Goal: Navigation & Orientation: Find specific page/section

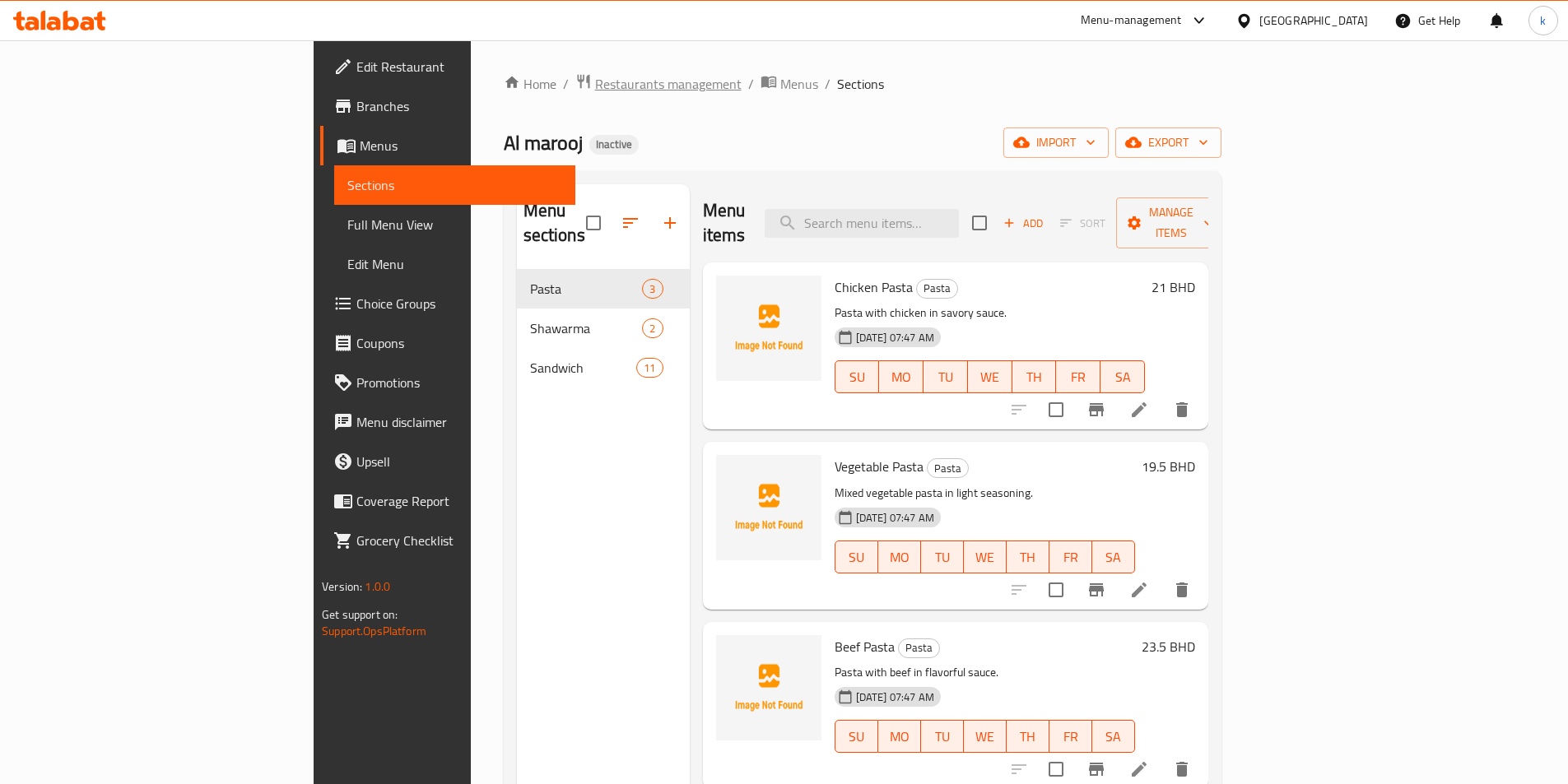
click at [595, 86] on span "Restaurants management" at bounding box center [669, 83] width 147 height 19
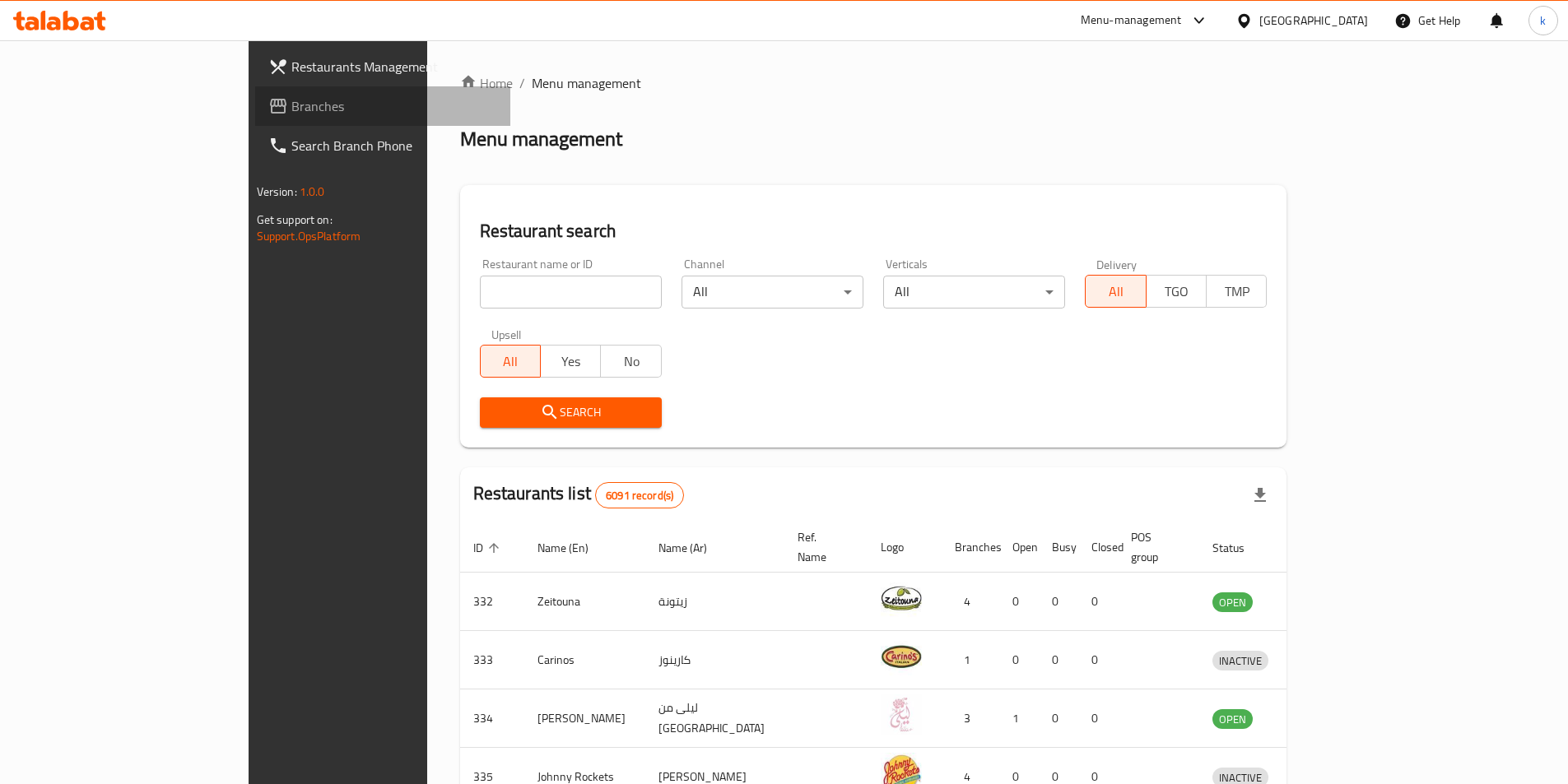
click at [291, 102] on span "Branches" at bounding box center [394, 105] width 205 height 19
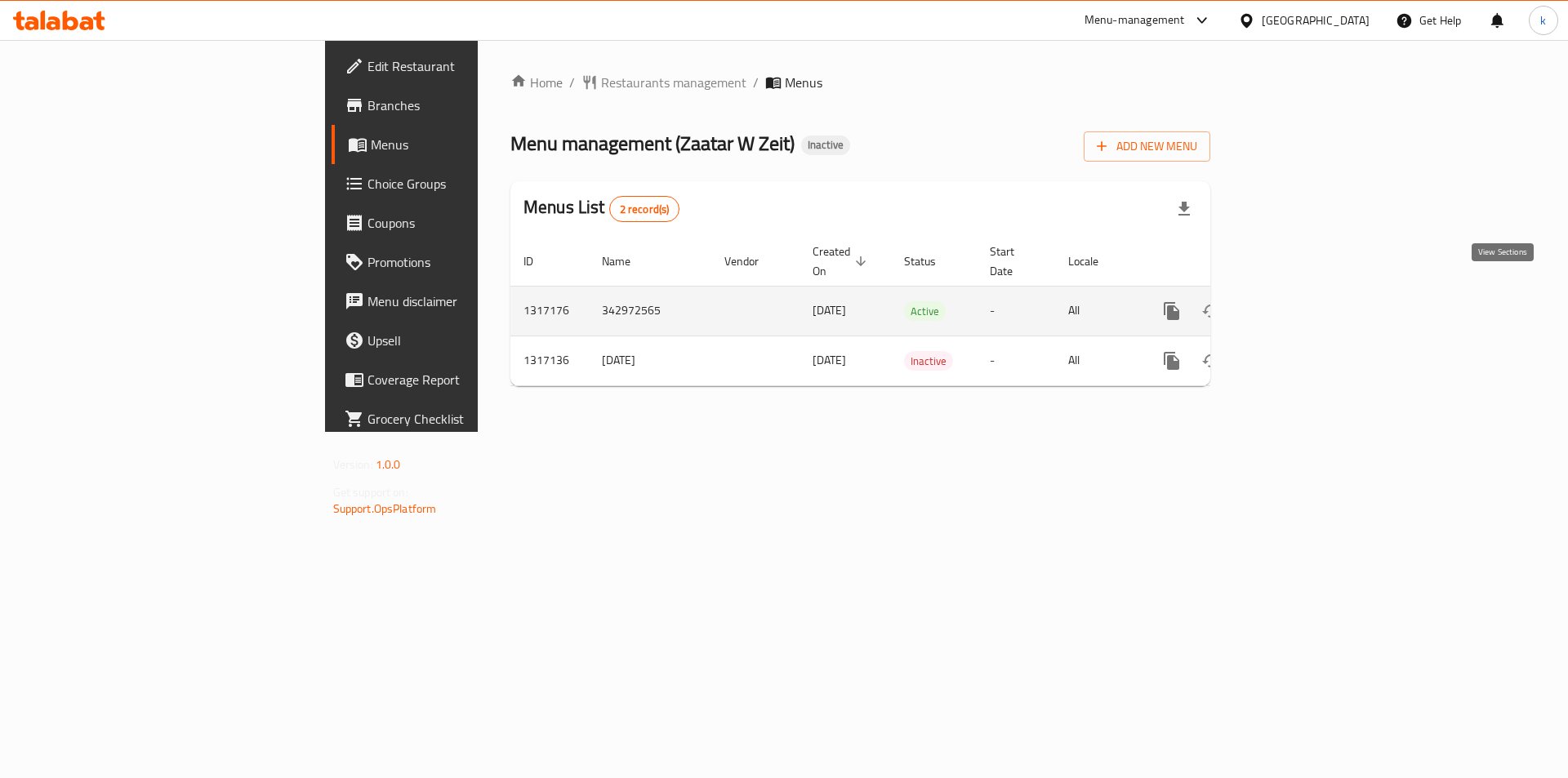
click at [1300, 302] on icon "enhanced table" at bounding box center [1289, 311] width 19 height 19
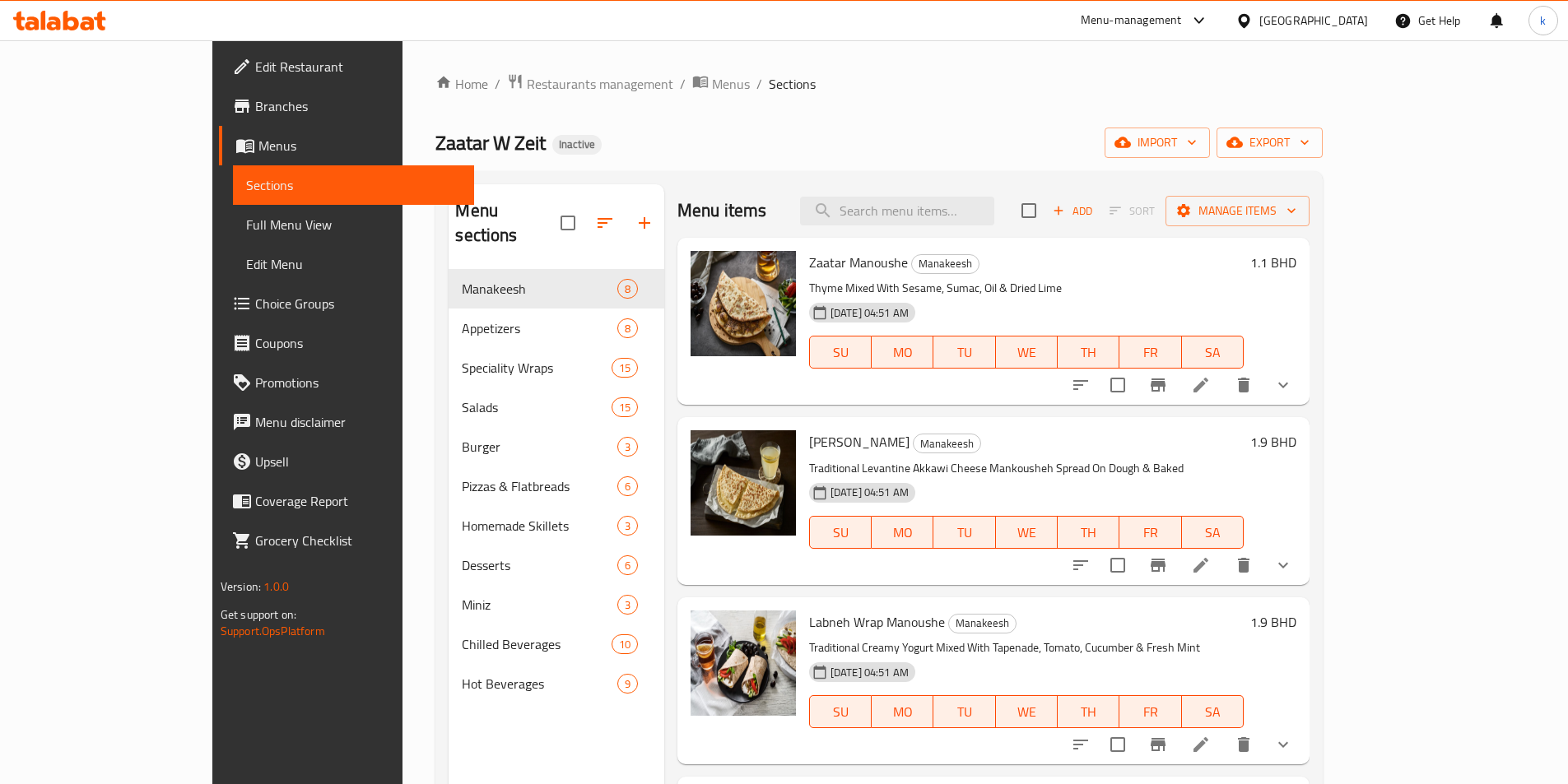
click at [259, 152] on span "Menus" at bounding box center [360, 145] width 202 height 19
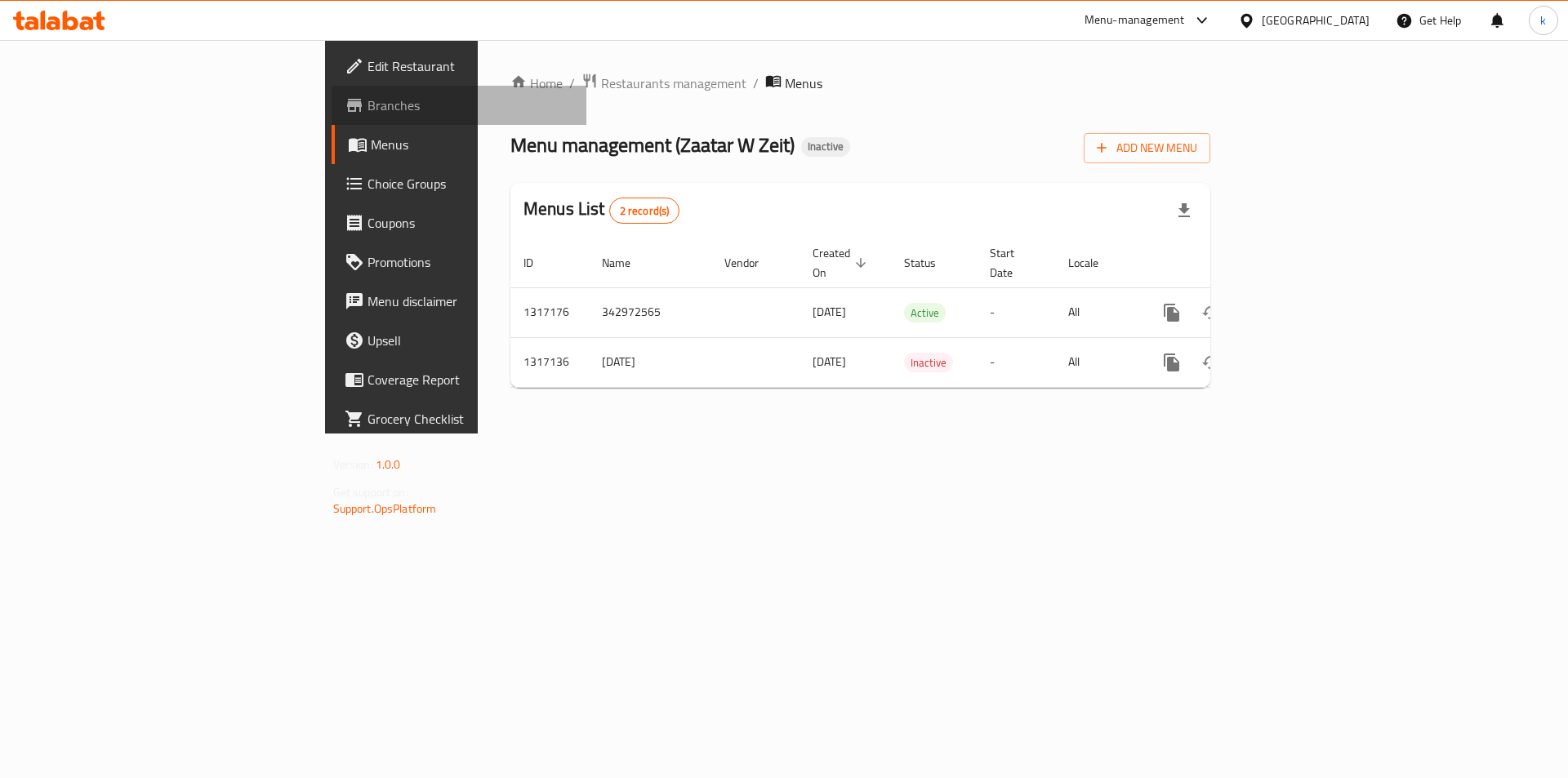
click at [368, 104] on span "Branches" at bounding box center [471, 104] width 206 height 19
